Goal: Task Accomplishment & Management: Manage account settings

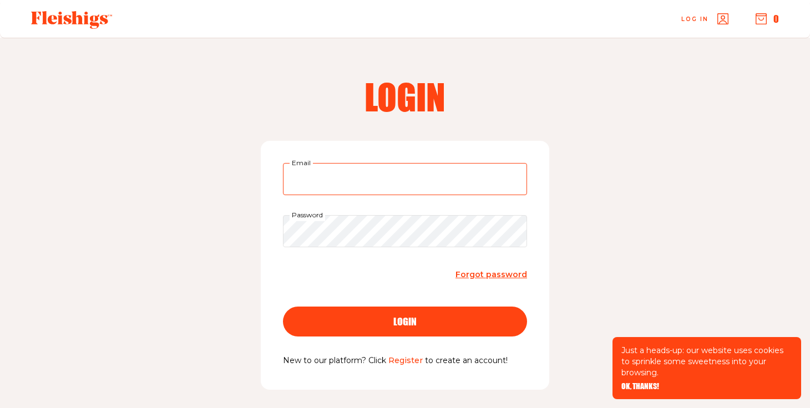
click at [498, 180] on input "Email" at bounding box center [405, 179] width 244 height 32
type input "deenadrazin@gmail.com"
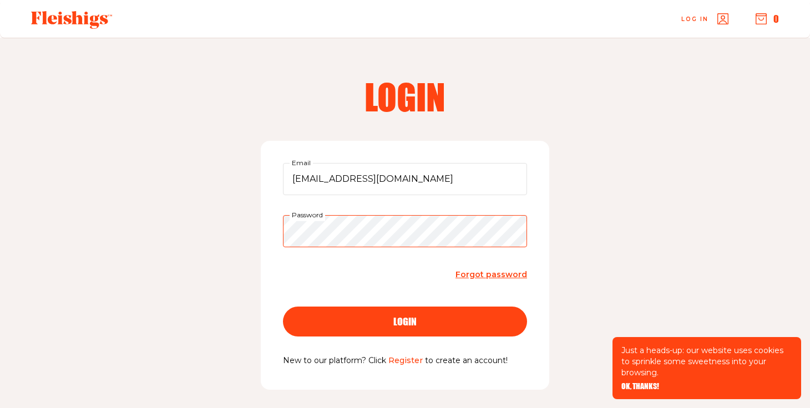
click at [283, 307] on button "login" at bounding box center [405, 322] width 244 height 30
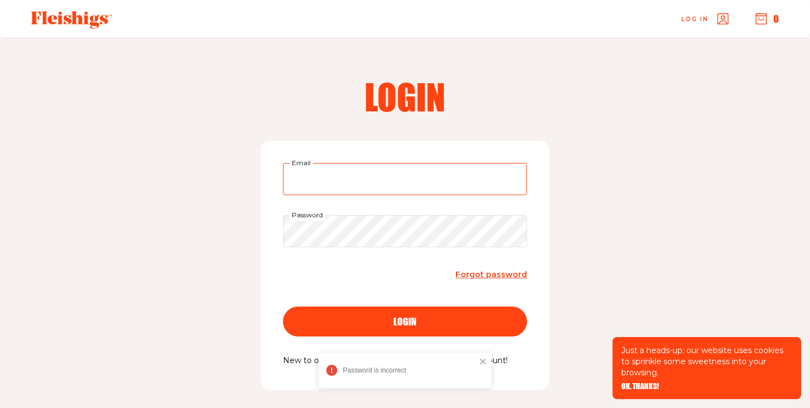
click at [388, 192] on input "Email" at bounding box center [405, 179] width 244 height 32
type input "deenadrazin@gmail.com"
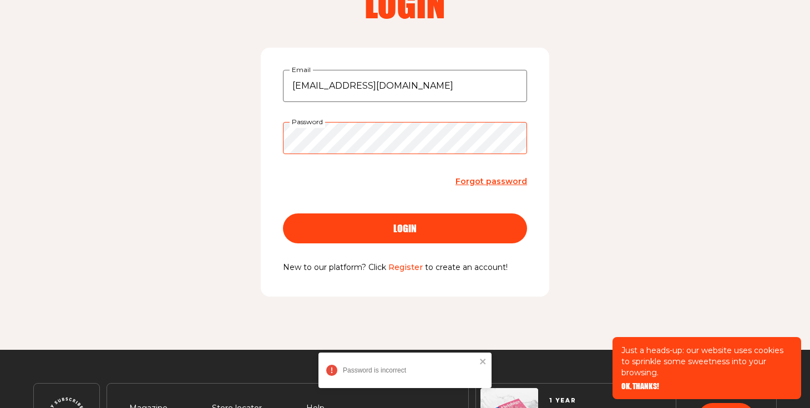
scroll to position [94, 0]
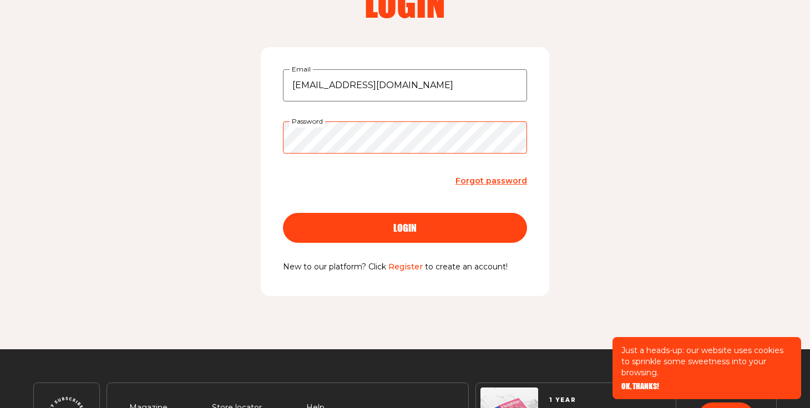
click at [283, 213] on button "login" at bounding box center [405, 228] width 244 height 30
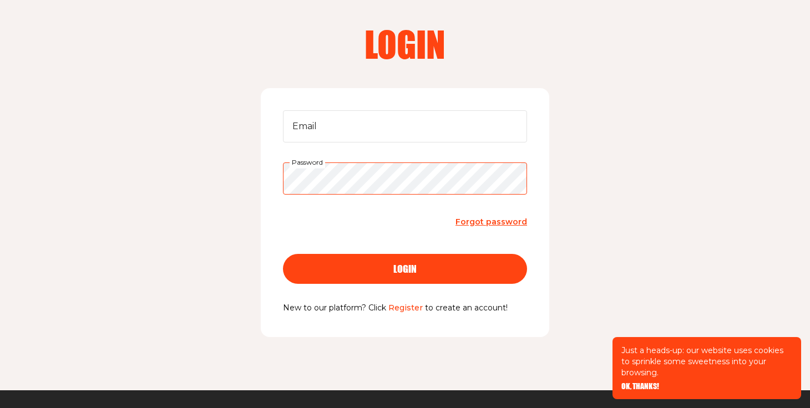
scroll to position [0, 0]
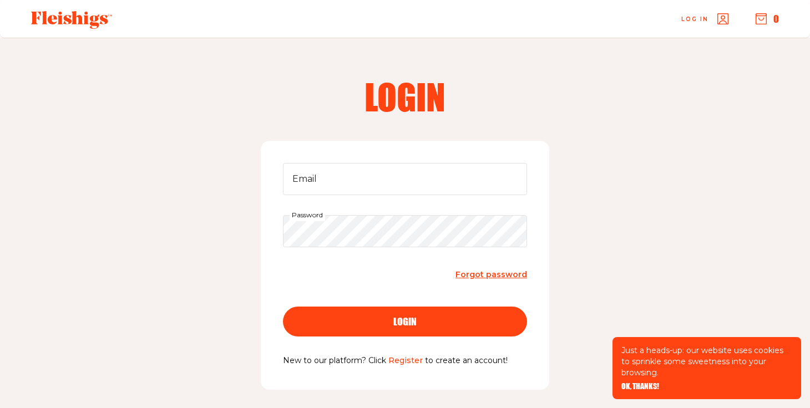
click at [489, 271] on span "Forgot password" at bounding box center [491, 275] width 72 height 10
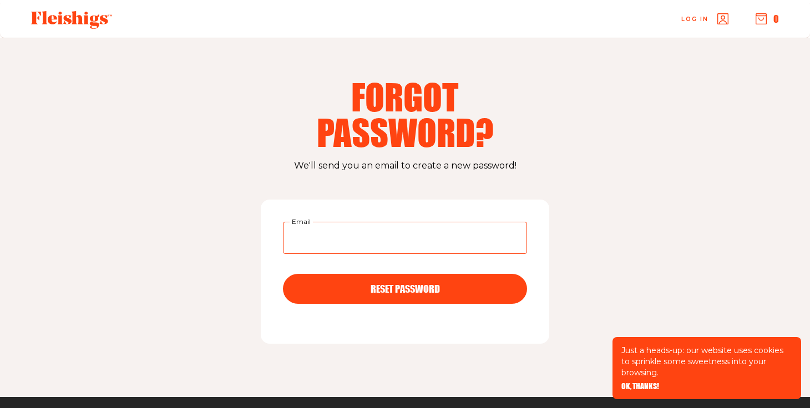
click at [330, 247] on input "Email" at bounding box center [405, 238] width 244 height 32
type input "deenadrazin@gmail.com"
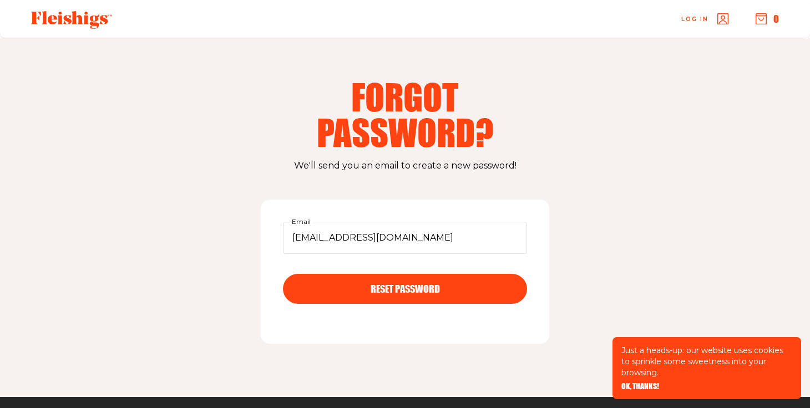
click at [350, 272] on form "deenadrazin@gmail.com Email RESET PASSWORD" at bounding box center [405, 272] width 244 height 100
click at [351, 308] on form "deenadrazin@gmail.com Email RESET PASSWORD" at bounding box center [405, 272] width 244 height 100
click at [351, 299] on button "RESET PASSWORD" at bounding box center [405, 289] width 244 height 30
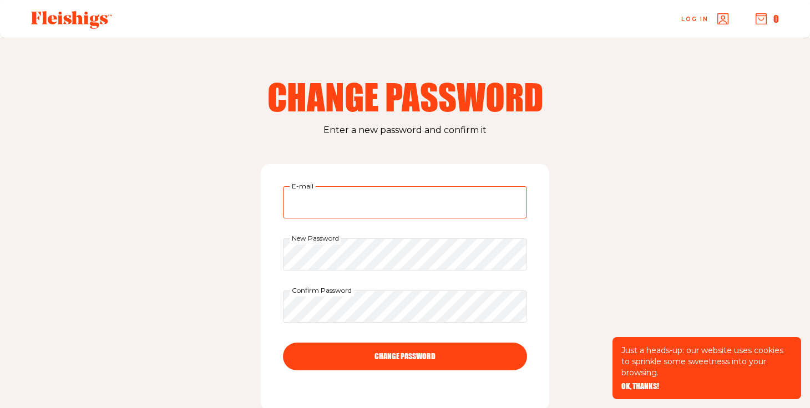
click at [359, 204] on input "E-mail" at bounding box center [405, 202] width 244 height 32
type input "[EMAIL_ADDRESS][DOMAIN_NAME]"
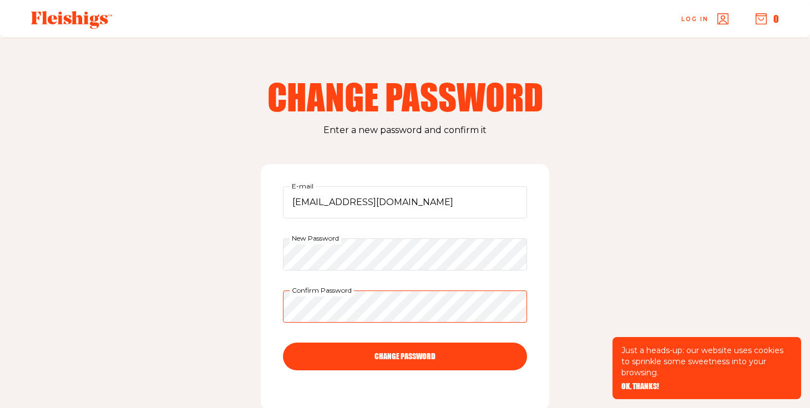
click at [283, 343] on button "CHANGE PASSWORD" at bounding box center [405, 357] width 244 height 28
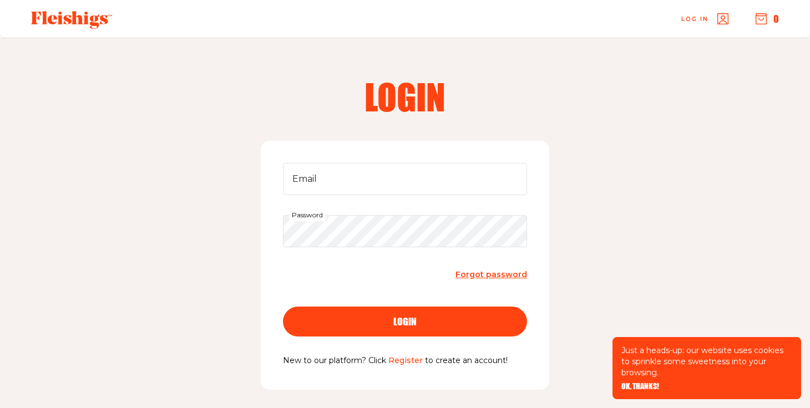
type input "deenadrazin@gmail.com"
click at [408, 316] on button "login" at bounding box center [405, 322] width 244 height 30
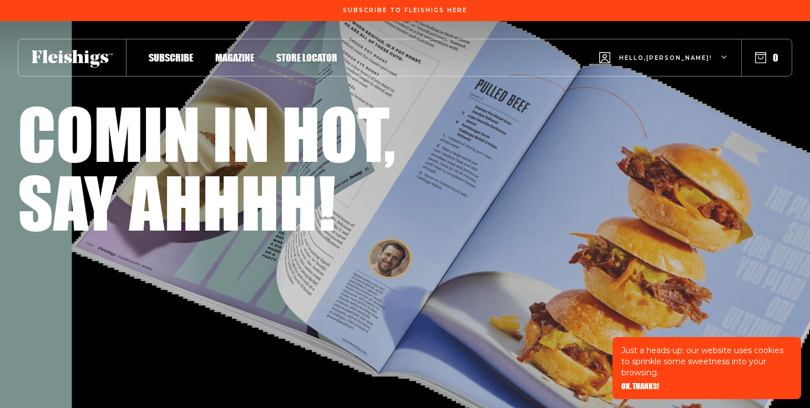
click at [678, 57] on span "Hello, [PERSON_NAME] !" at bounding box center [665, 67] width 93 height 26
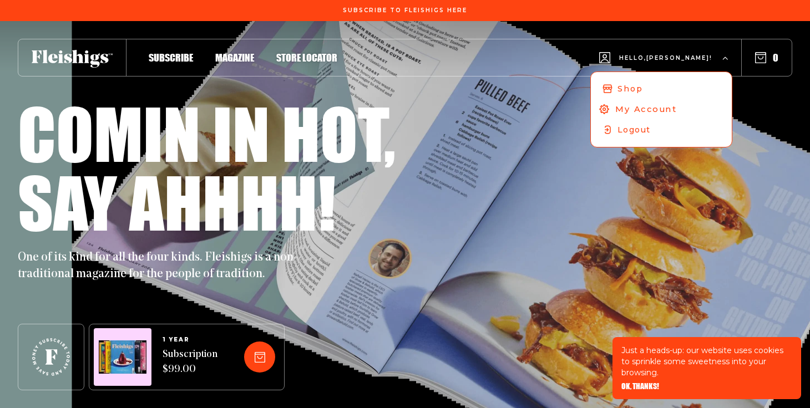
click at [672, 108] on span "My Account" at bounding box center [646, 109] width 62 height 12
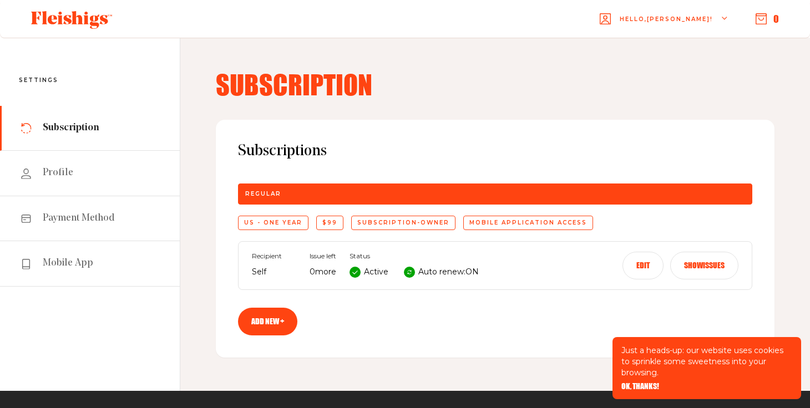
click at [715, 274] on button "Show issues" at bounding box center [704, 266] width 68 height 28
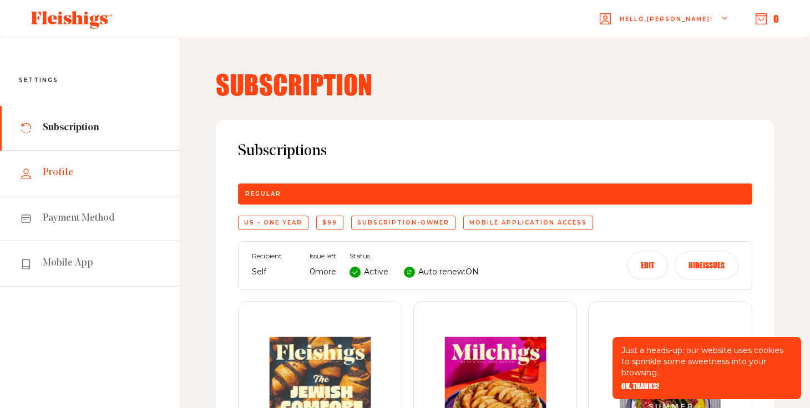
click at [102, 185] on link "Profile" at bounding box center [90, 173] width 180 height 45
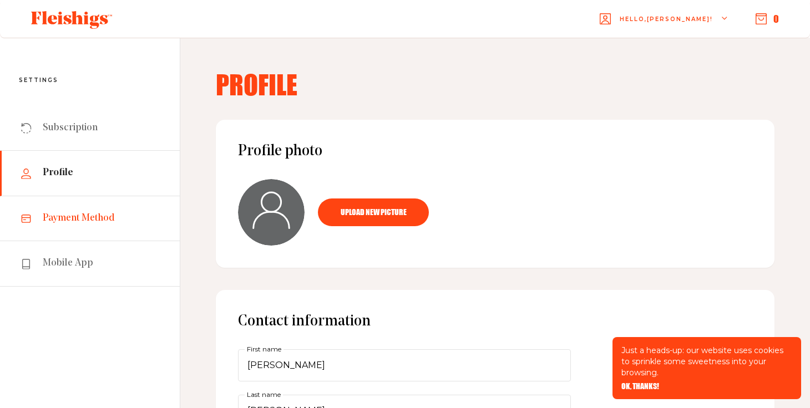
click at [83, 220] on span "Payment Method" at bounding box center [79, 218] width 72 height 13
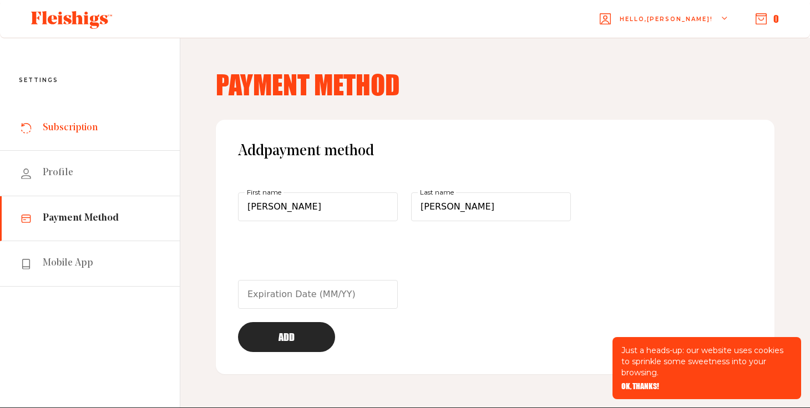
click at [67, 136] on link "Subscription" at bounding box center [90, 128] width 180 height 45
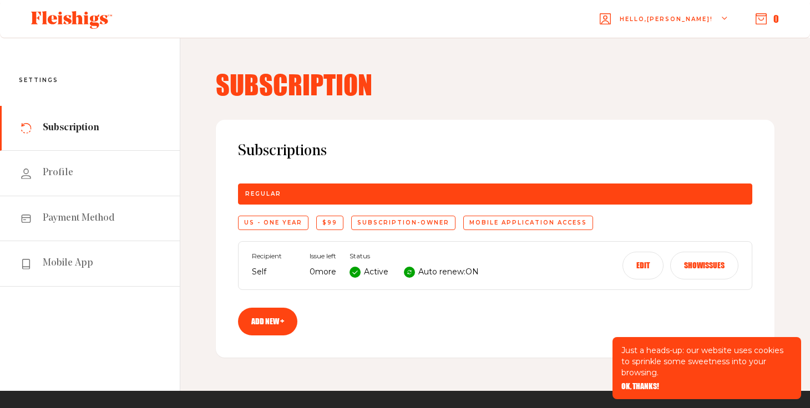
click at [645, 267] on button "Edit" at bounding box center [642, 266] width 41 height 28
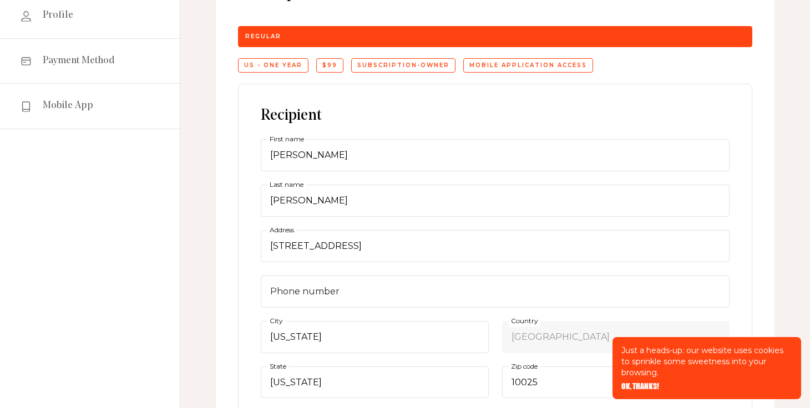
scroll to position [184, 0]
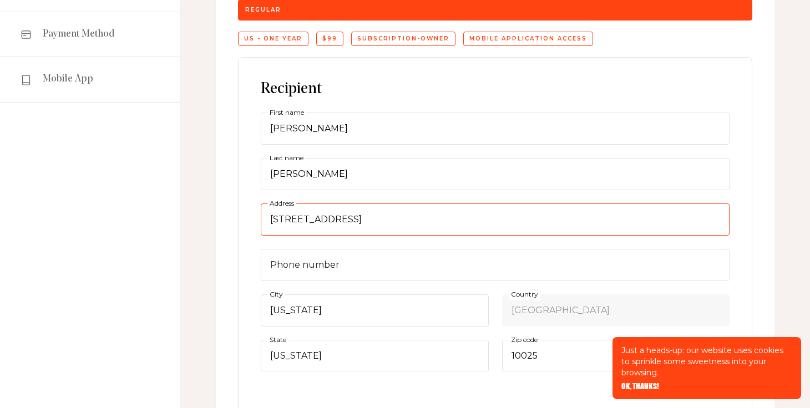
drag, startPoint x: 375, startPoint y: 214, endPoint x: 199, endPoint y: 208, distance: 176.5
click at [199, 209] on div "Subscription Subscriptions Regular US - One Year $99 subscription-owner Mobile …" at bounding box center [495, 288] width 630 height 869
type input "367 Maitland Ave"
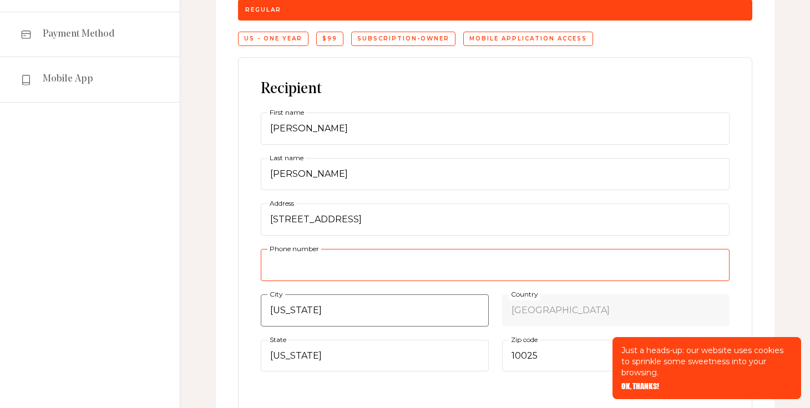
type input "9174808146"
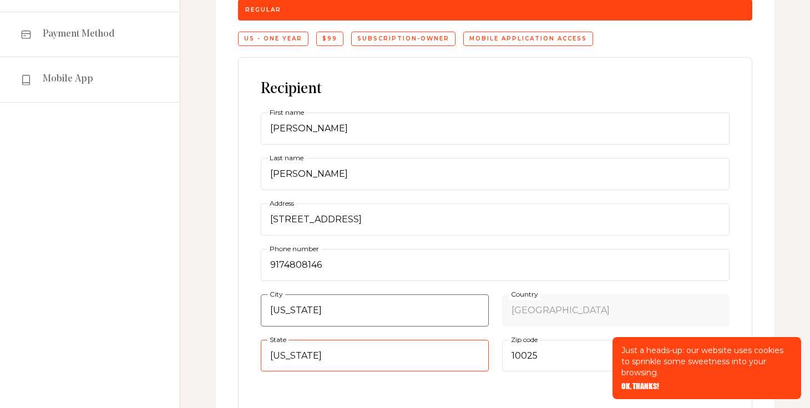
select select "New Jersey"
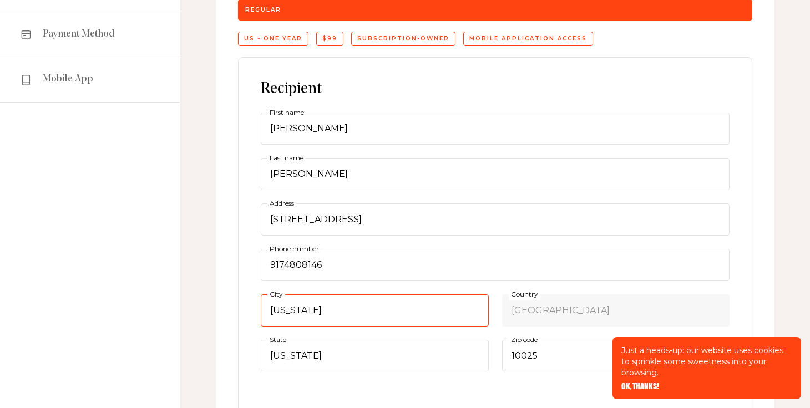
drag, startPoint x: 467, startPoint y: 307, endPoint x: 220, endPoint y: 304, distance: 246.3
click at [220, 305] on div "Subscriptions Regular US - One Year $99 subscription-owner Mobile application a…" at bounding box center [495, 312] width 559 height 753
type input "Teaneck"
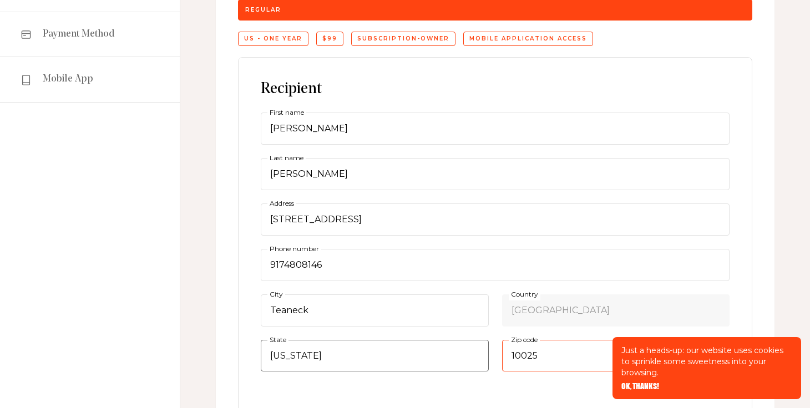
drag, startPoint x: 547, startPoint y: 357, endPoint x: 426, endPoint y: 353, distance: 121.0
click at [432, 354] on div "Deena First name Shapiro Last name 367 Maitland Ave Address 9174808146 Phone nu…" at bounding box center [495, 242] width 469 height 259
type input "07666"
click at [746, 113] on div "Recipient Deena First name Shapiro Last name 367 Maitland Ave Address 917480814…" at bounding box center [495, 339] width 514 height 564
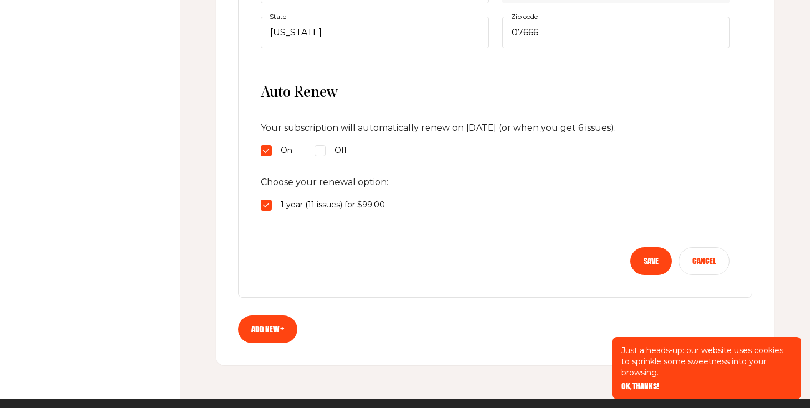
scroll to position [510, 0]
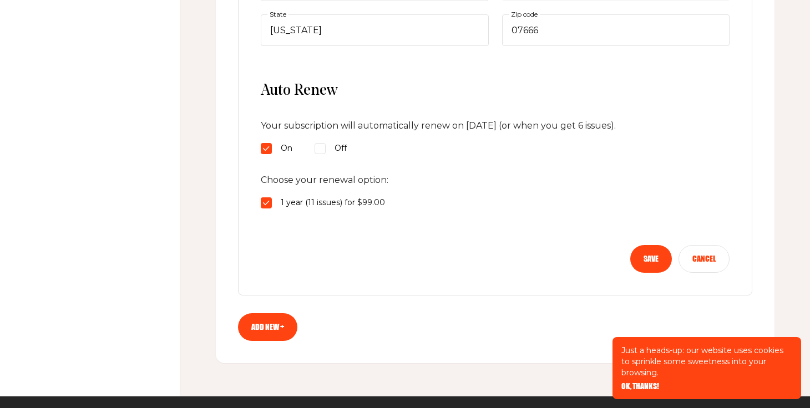
click at [654, 257] on button "Save" at bounding box center [651, 259] width 42 height 28
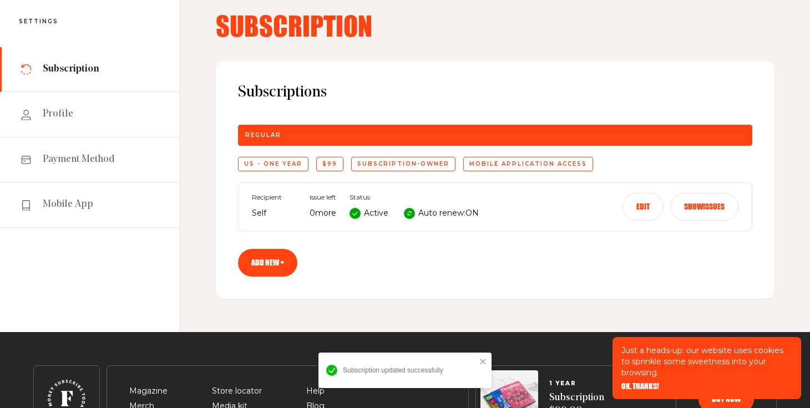
scroll to position [0, 0]
